Goal: Transaction & Acquisition: Purchase product/service

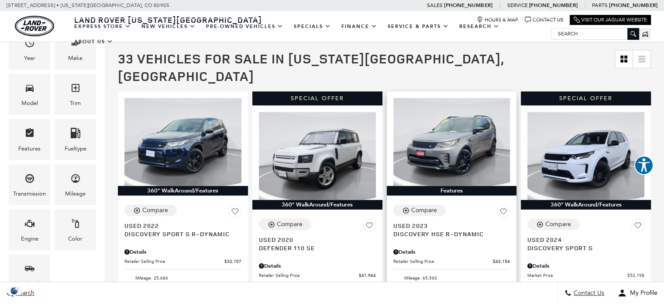
scroll to position [175, 0]
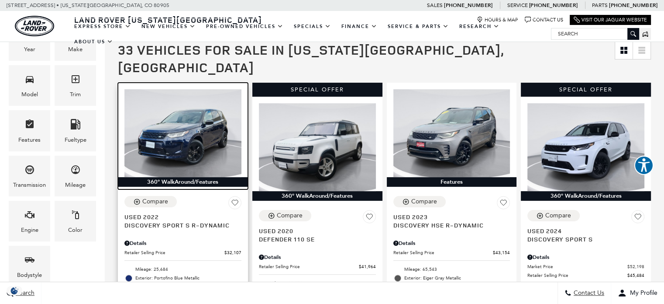
click at [186, 137] on img at bounding box center [182, 133] width 117 height 88
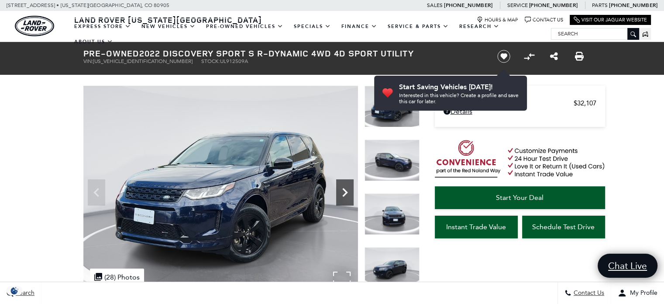
click at [344, 190] on icon "Next" at bounding box center [344, 191] width 17 height 17
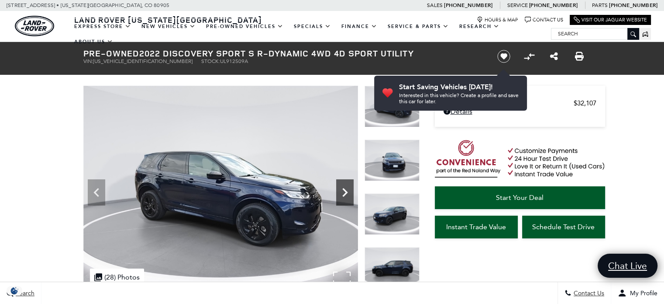
click at [344, 190] on icon "Next" at bounding box center [344, 191] width 17 height 17
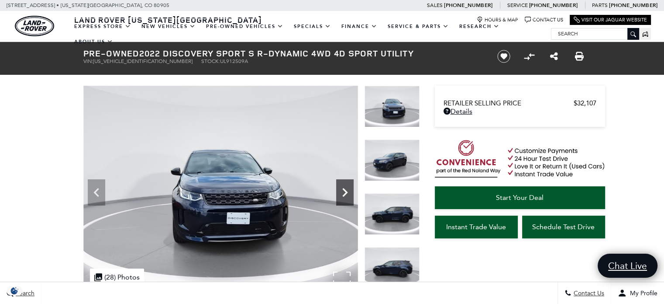
click at [344, 190] on icon "Next" at bounding box center [344, 191] width 17 height 17
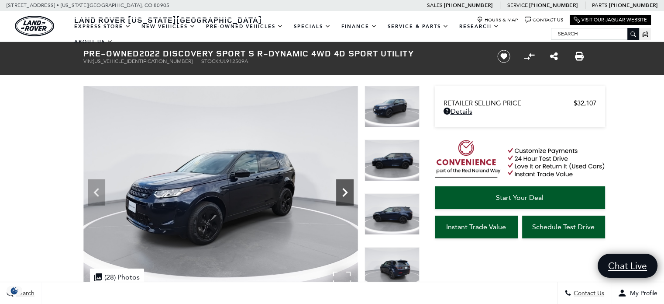
click at [344, 190] on icon "Next" at bounding box center [344, 191] width 17 height 17
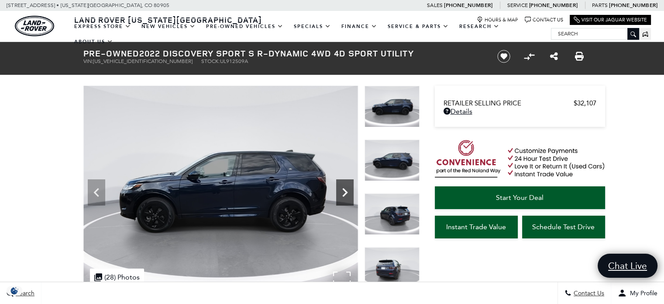
click at [344, 190] on icon "Next" at bounding box center [344, 191] width 17 height 17
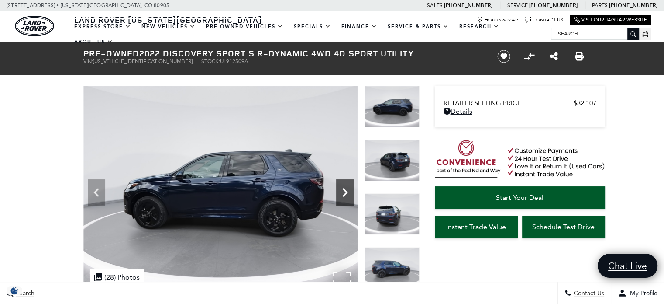
click at [344, 190] on icon "Next" at bounding box center [344, 191] width 17 height 17
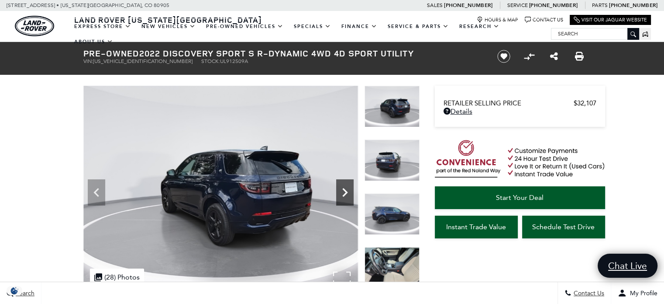
click at [344, 190] on icon "Next" at bounding box center [344, 191] width 17 height 17
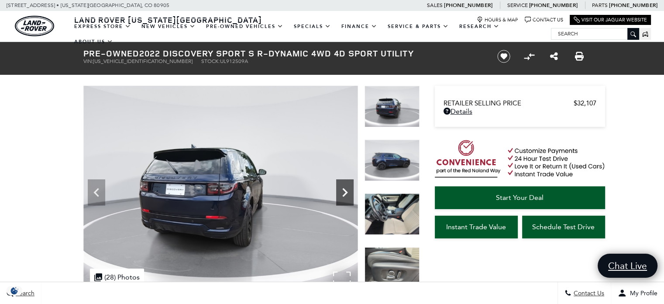
click at [344, 190] on icon "Next" at bounding box center [344, 191] width 17 height 17
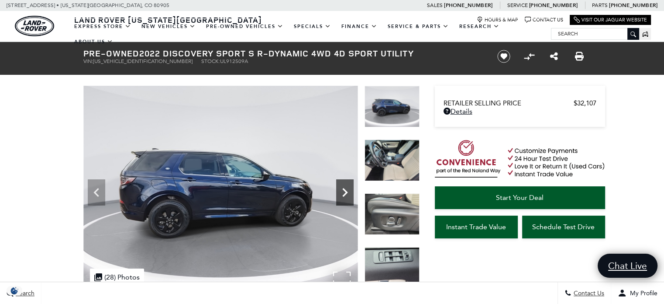
click at [344, 190] on icon "Next" at bounding box center [344, 191] width 17 height 17
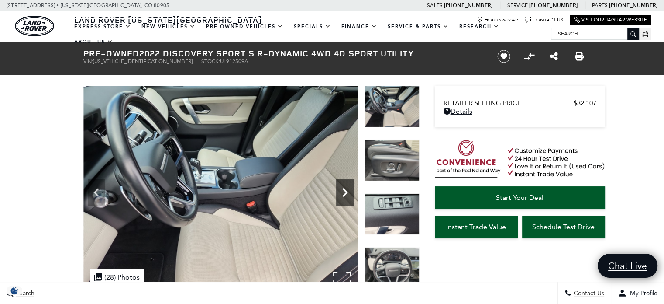
click at [344, 188] on icon "Next" at bounding box center [344, 192] width 5 height 9
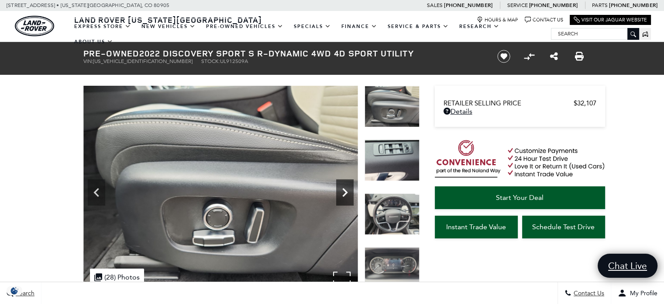
click at [344, 188] on icon "Next" at bounding box center [344, 192] width 5 height 9
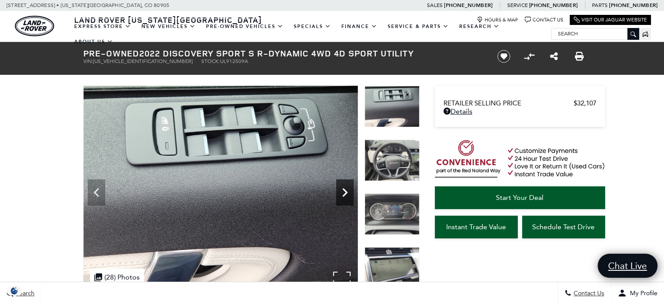
click at [344, 188] on icon "Next" at bounding box center [344, 192] width 5 height 9
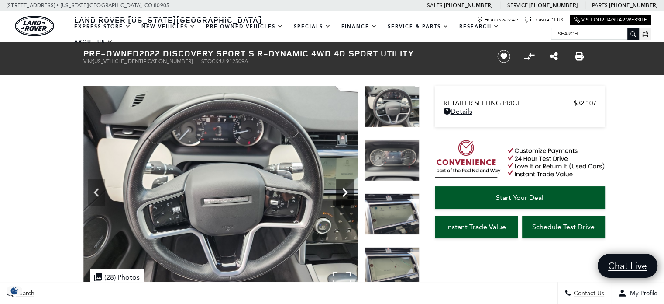
click at [344, 188] on icon "Next" at bounding box center [344, 192] width 5 height 9
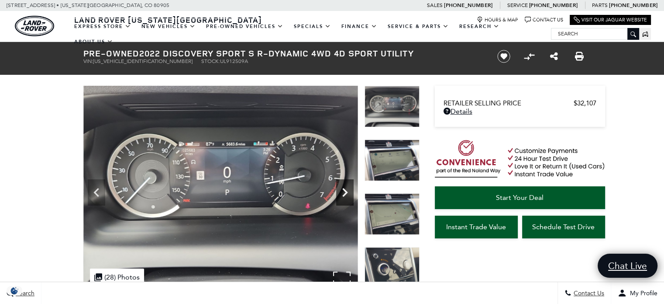
click at [344, 188] on icon "Next" at bounding box center [344, 192] width 5 height 9
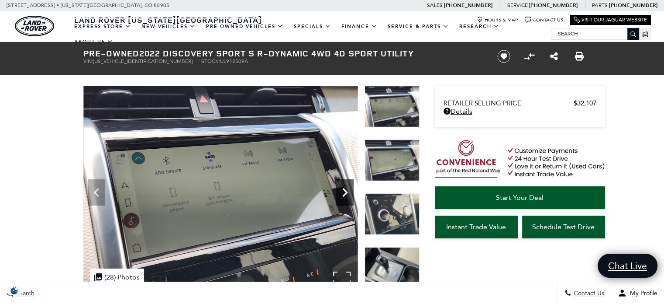
click at [345, 190] on icon "Next" at bounding box center [344, 192] width 5 height 9
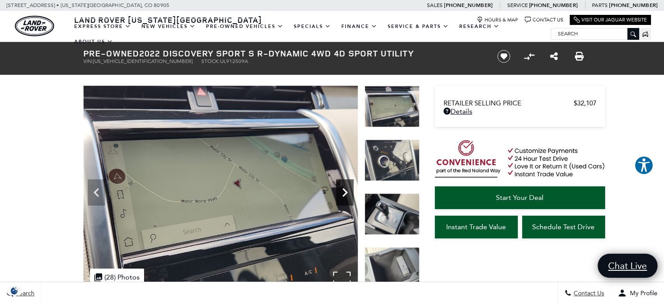
click at [345, 190] on icon "Next" at bounding box center [344, 192] width 5 height 9
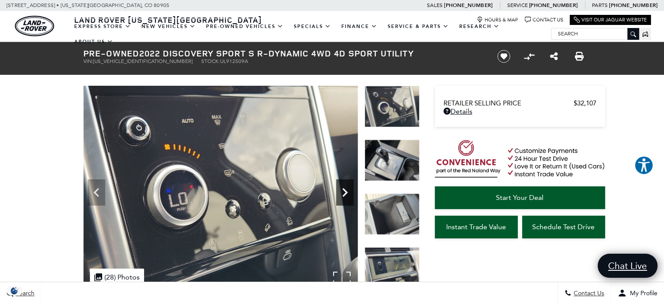
click at [345, 190] on icon "Next" at bounding box center [344, 192] width 5 height 9
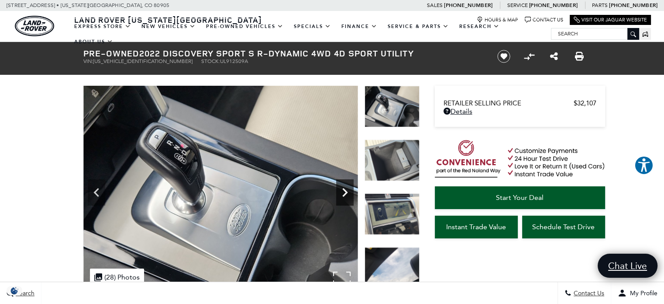
click at [345, 190] on icon "Next" at bounding box center [344, 192] width 5 height 9
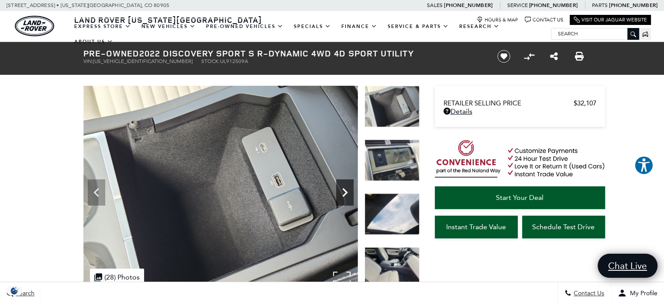
click at [345, 190] on icon "Next" at bounding box center [344, 192] width 5 height 9
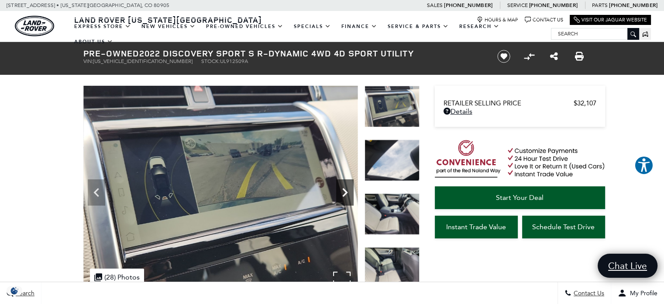
click at [345, 190] on icon "Next" at bounding box center [344, 192] width 5 height 9
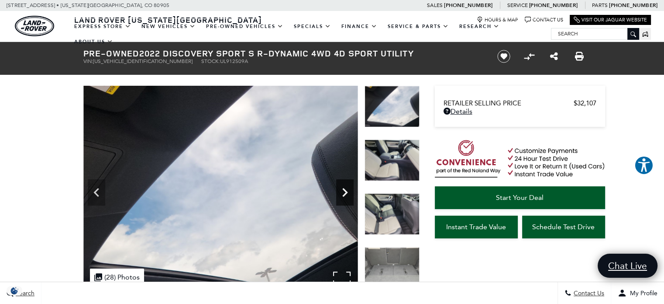
click at [345, 190] on icon "Next" at bounding box center [344, 192] width 5 height 9
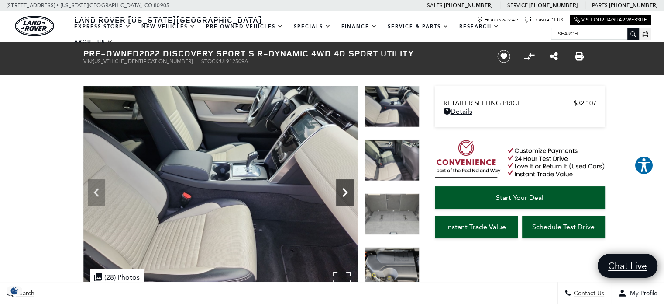
click at [345, 190] on icon "Next" at bounding box center [344, 192] width 5 height 9
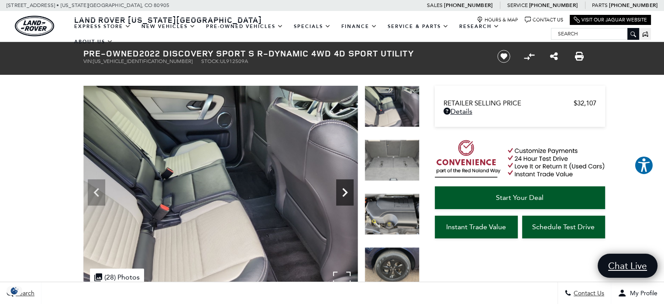
click at [345, 190] on icon "Next" at bounding box center [344, 192] width 5 height 9
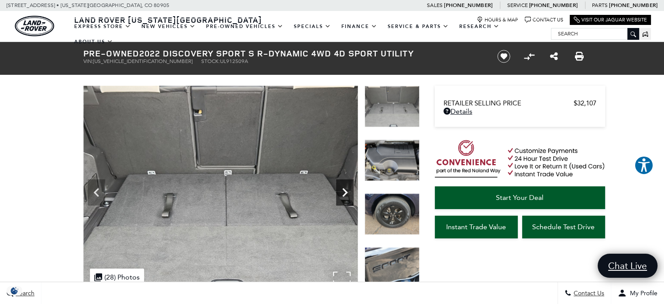
click at [345, 190] on icon "Next" at bounding box center [344, 192] width 5 height 9
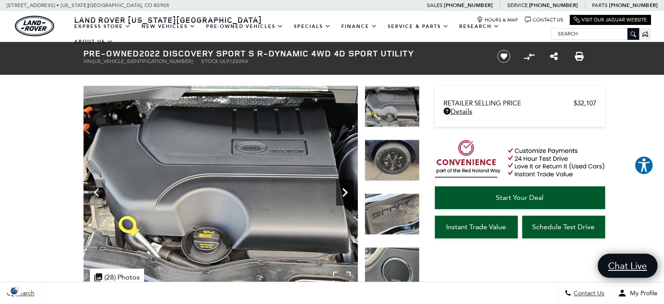
click at [345, 190] on icon "Next" at bounding box center [344, 192] width 5 height 9
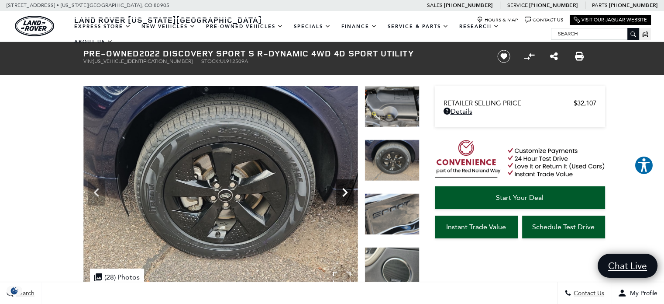
click at [345, 190] on icon "Next" at bounding box center [344, 192] width 5 height 9
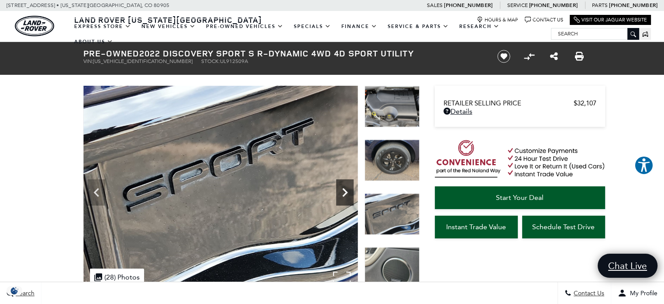
click at [345, 190] on icon "Next" at bounding box center [344, 192] width 5 height 9
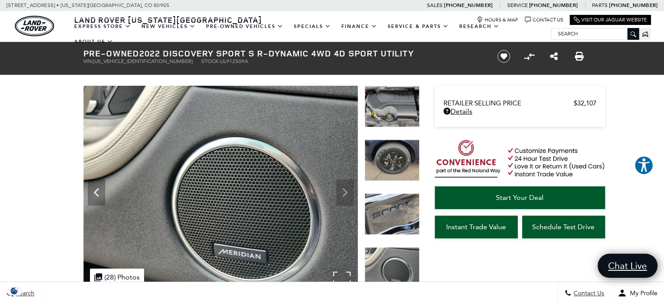
click at [345, 190] on img at bounding box center [220, 189] width 275 height 206
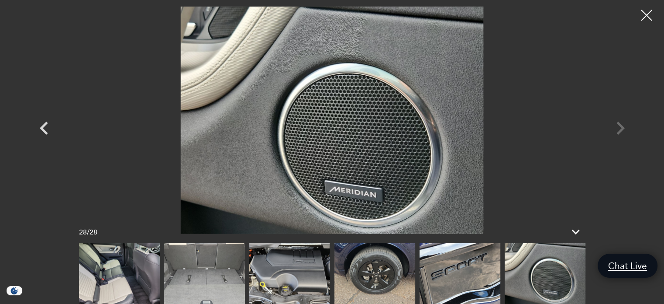
scroll to position [131, 0]
click at [622, 126] on div at bounding box center [332, 120] width 611 height 227
click at [618, 126] on div at bounding box center [332, 120] width 611 height 227
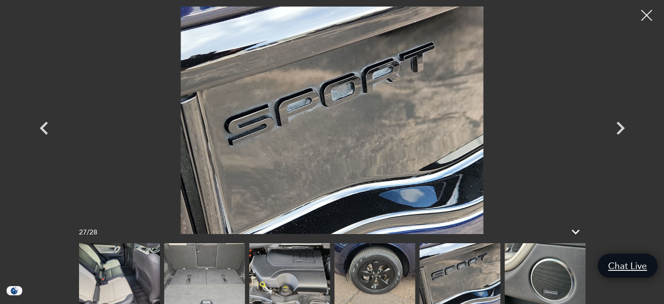
scroll to position [393, 0]
click at [618, 125] on icon "Next" at bounding box center [620, 128] width 26 height 26
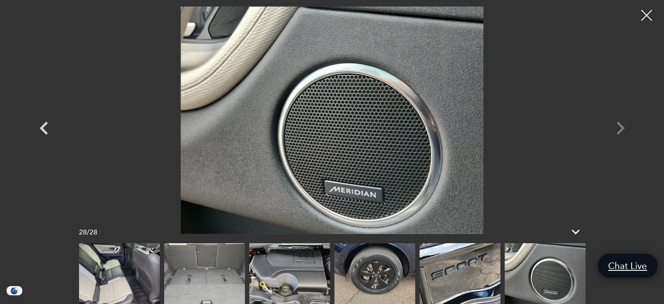
click at [618, 125] on div at bounding box center [332, 120] width 611 height 227
click at [621, 126] on div at bounding box center [332, 120] width 611 height 227
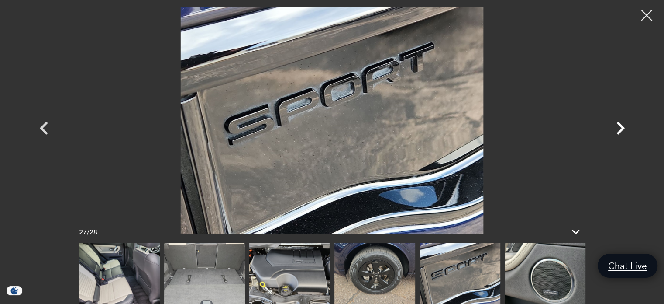
click at [621, 126] on icon "Next" at bounding box center [621, 127] width 8 height 13
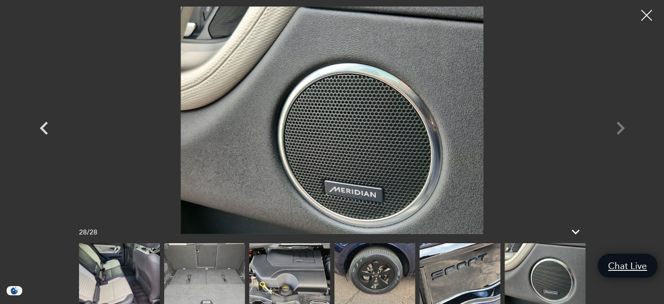
click at [621, 126] on div at bounding box center [332, 120] width 611 height 227
click at [648, 17] on div at bounding box center [647, 15] width 22 height 22
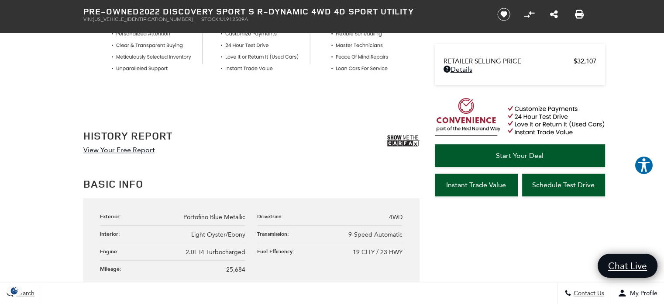
scroll to position [393, 0]
click at [404, 141] on img at bounding box center [403, 140] width 33 height 22
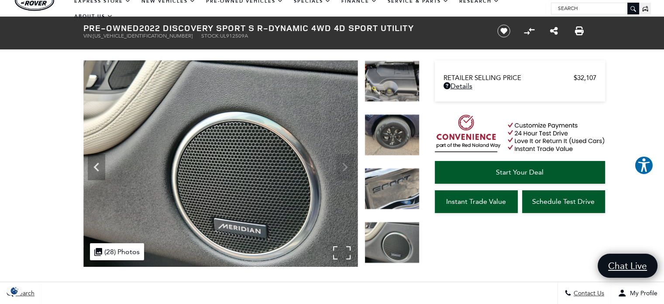
scroll to position [0, 0]
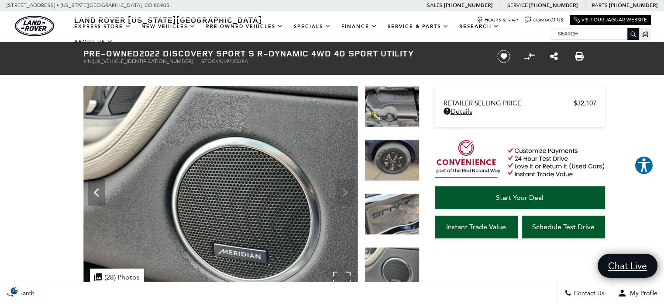
click at [345, 189] on img at bounding box center [220, 189] width 275 height 206
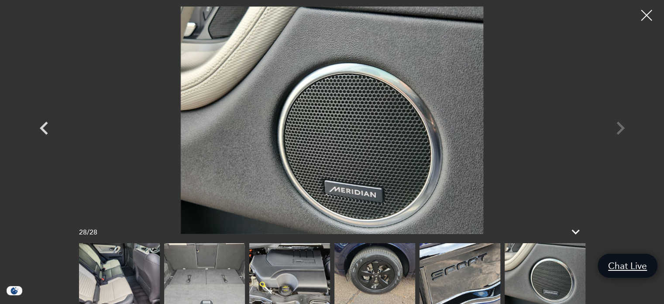
click at [112, 280] on img at bounding box center [119, 273] width 81 height 61
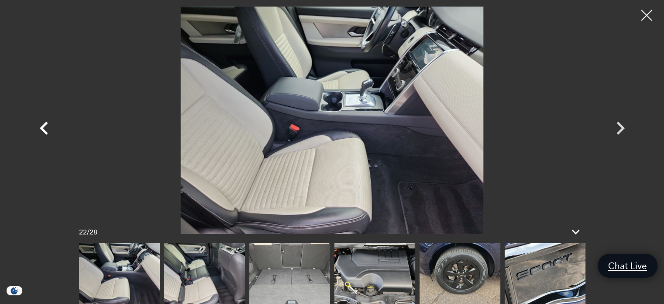
click at [45, 127] on icon "Previous" at bounding box center [44, 128] width 26 height 26
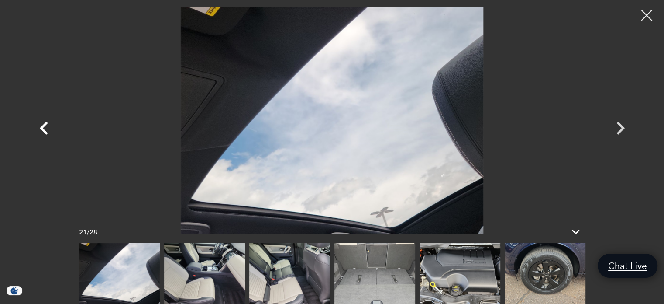
click at [45, 127] on icon "Previous" at bounding box center [44, 128] width 26 height 26
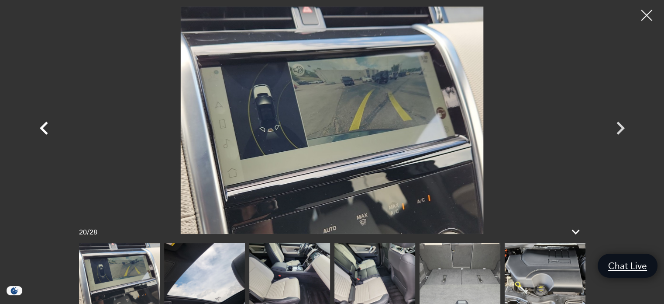
click at [45, 127] on icon "Previous" at bounding box center [44, 128] width 26 height 26
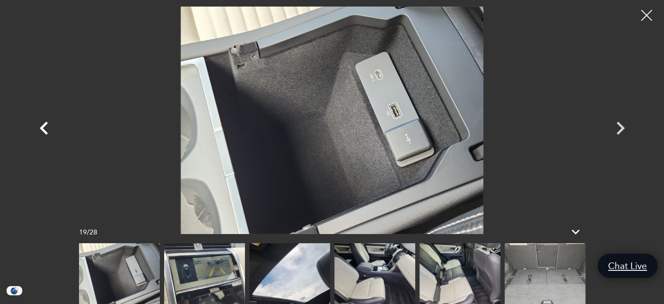
click at [45, 127] on icon "Previous" at bounding box center [44, 128] width 26 height 26
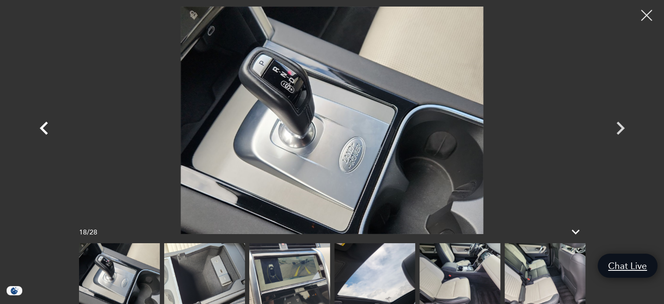
click at [45, 127] on icon "Previous" at bounding box center [44, 128] width 26 height 26
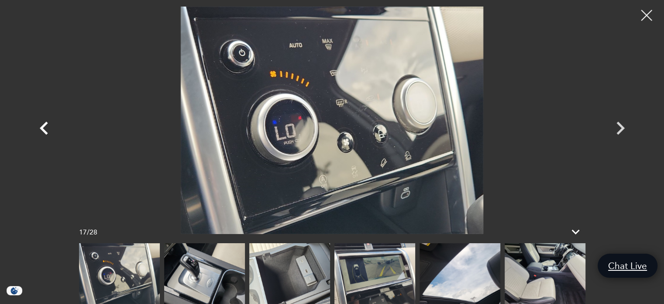
click at [45, 127] on icon "Previous" at bounding box center [44, 128] width 26 height 26
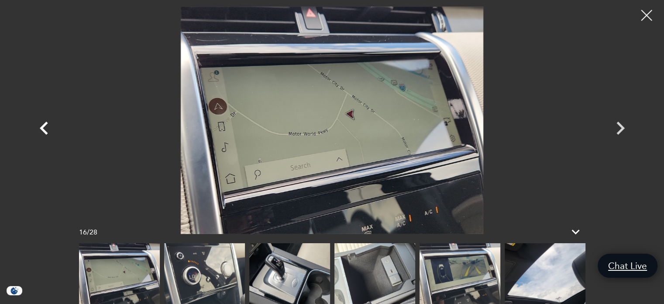
click at [45, 127] on icon "Previous" at bounding box center [44, 128] width 26 height 26
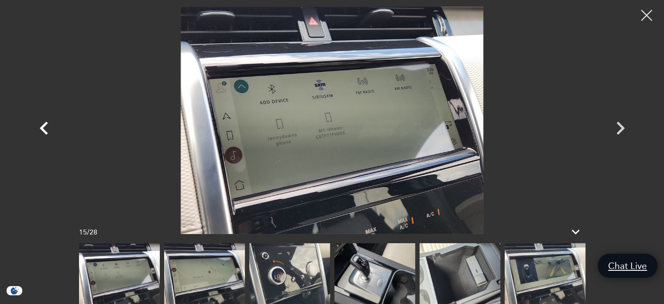
click at [45, 127] on icon "Previous" at bounding box center [44, 128] width 26 height 26
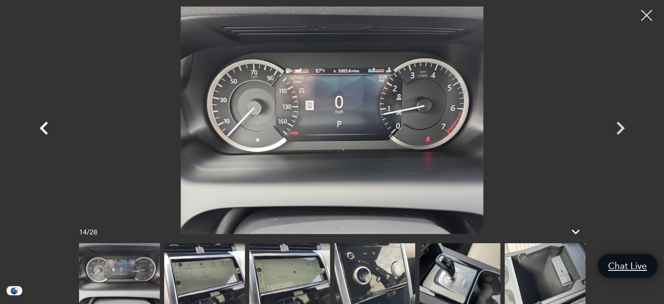
click at [44, 126] on icon "Previous" at bounding box center [44, 127] width 8 height 13
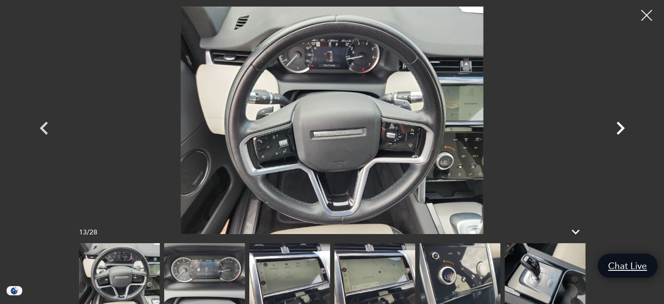
click at [616, 124] on icon "Next" at bounding box center [620, 128] width 26 height 26
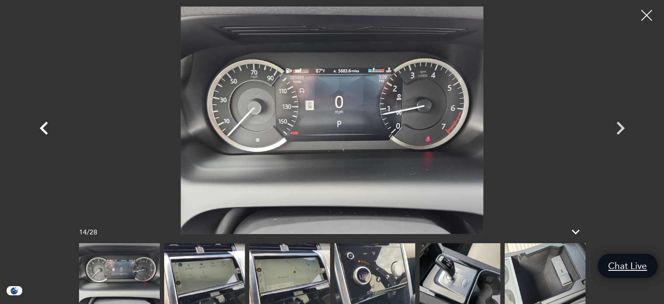
click at [46, 130] on icon "Previous" at bounding box center [44, 128] width 26 height 26
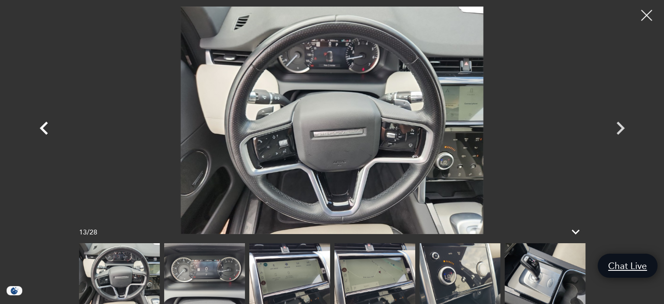
click at [47, 130] on icon "Previous" at bounding box center [44, 128] width 26 height 26
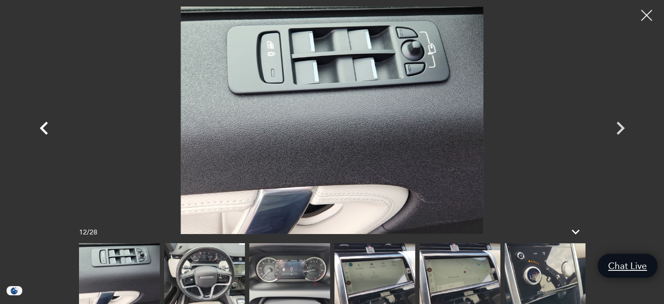
click at [47, 130] on icon "Previous" at bounding box center [44, 128] width 26 height 26
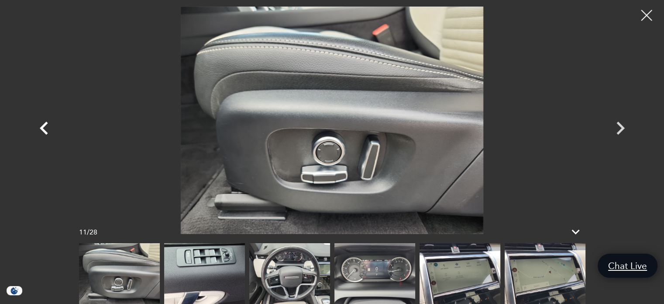
click at [48, 131] on icon "Previous" at bounding box center [44, 128] width 26 height 26
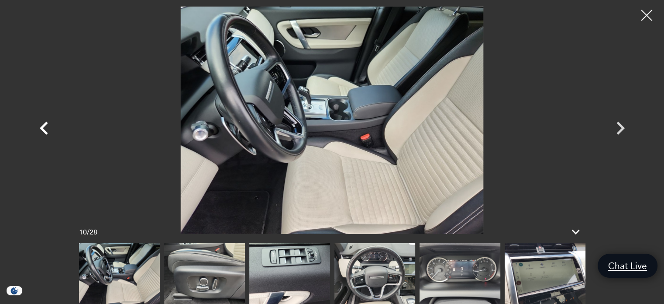
click at [48, 131] on icon "Previous" at bounding box center [44, 128] width 26 height 26
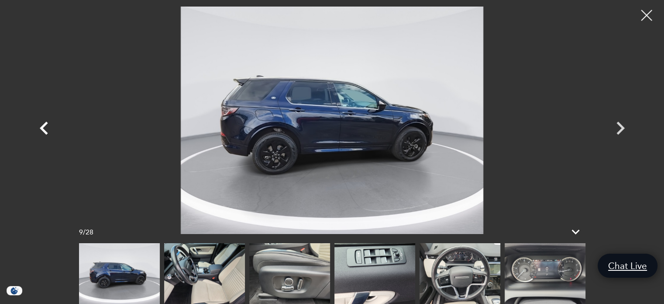
click at [48, 131] on icon "Previous" at bounding box center [44, 128] width 26 height 26
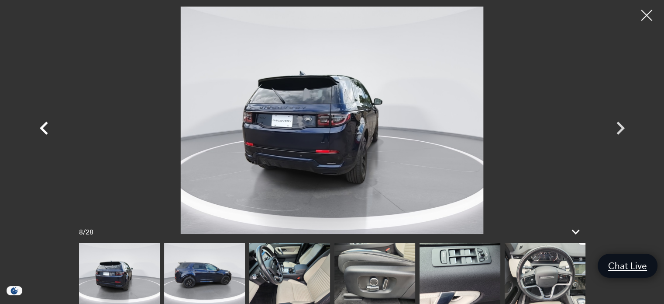
click at [48, 131] on icon "Previous" at bounding box center [44, 128] width 26 height 26
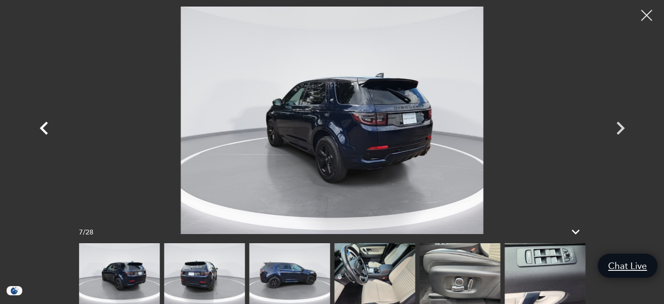
click at [48, 131] on icon "Previous" at bounding box center [44, 128] width 26 height 26
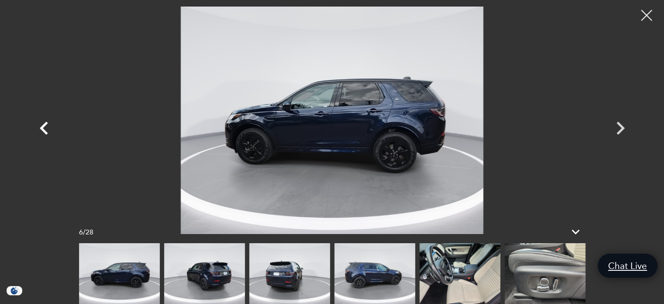
click at [48, 131] on icon "Previous" at bounding box center [44, 128] width 26 height 26
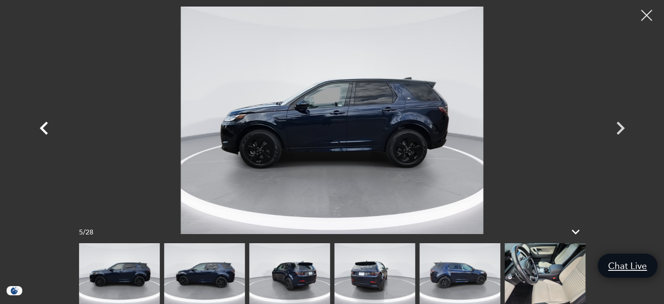
click at [48, 131] on icon "Previous" at bounding box center [44, 128] width 26 height 26
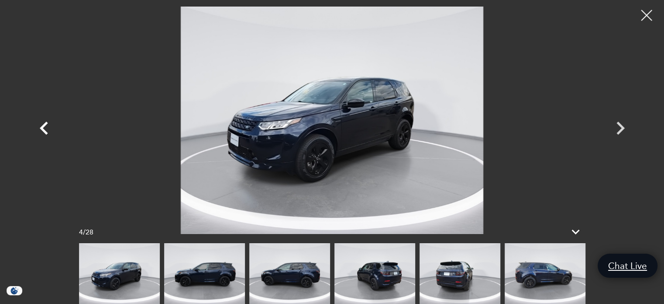
click at [48, 131] on icon "Previous" at bounding box center [44, 128] width 26 height 26
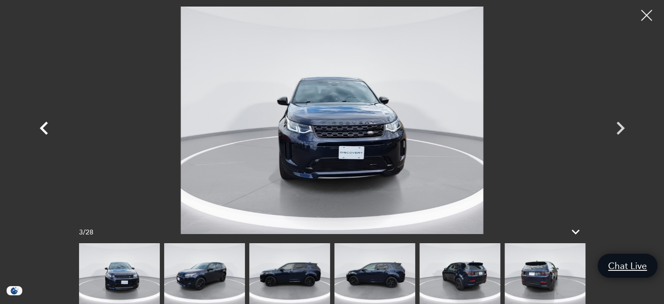
click at [48, 131] on icon "Previous" at bounding box center [44, 128] width 26 height 26
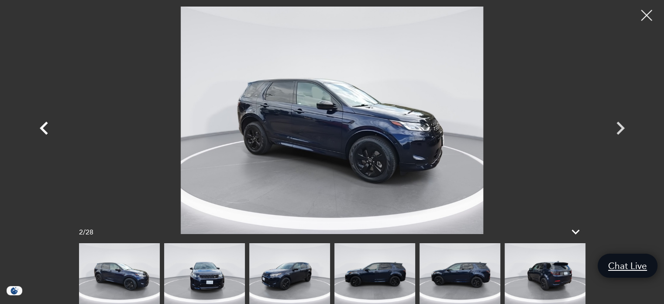
click at [48, 131] on icon "Previous" at bounding box center [44, 128] width 26 height 26
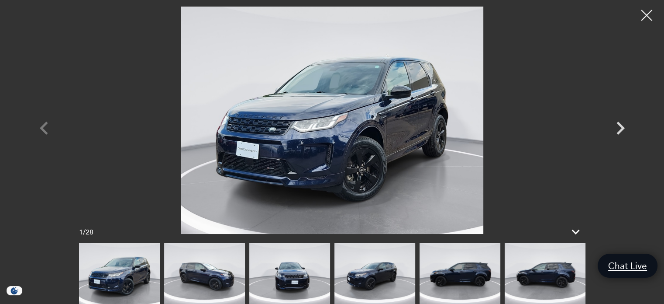
click at [48, 131] on div at bounding box center [332, 120] width 611 height 227
click at [648, 14] on div at bounding box center [646, 15] width 23 height 23
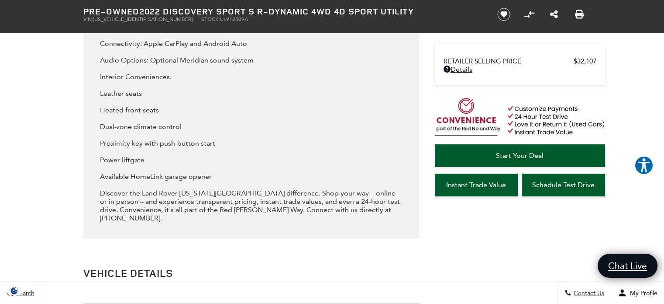
scroll to position [1922, 0]
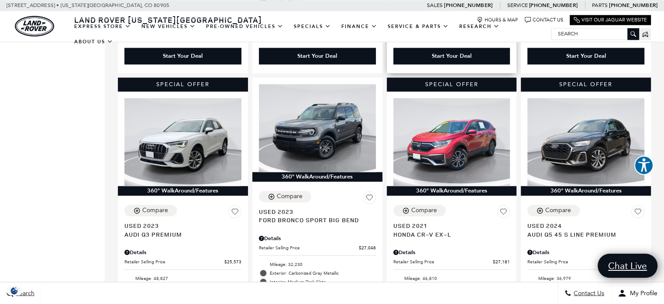
scroll to position [1572, 0]
